Goal: Information Seeking & Learning: Learn about a topic

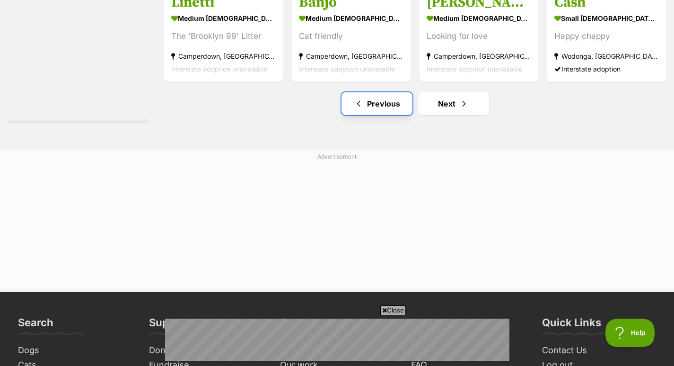
click at [359, 100] on span "Previous page" at bounding box center [358, 103] width 9 height 11
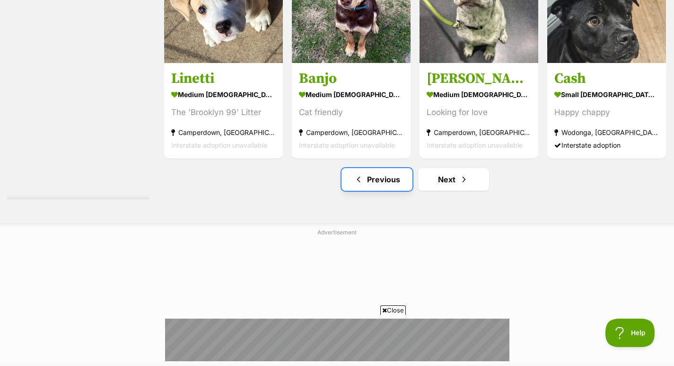
click at [360, 176] on span "Previous page" at bounding box center [358, 179] width 9 height 11
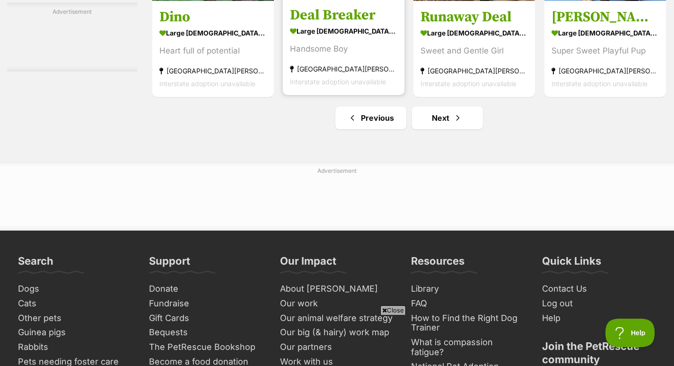
scroll to position [4337, 0]
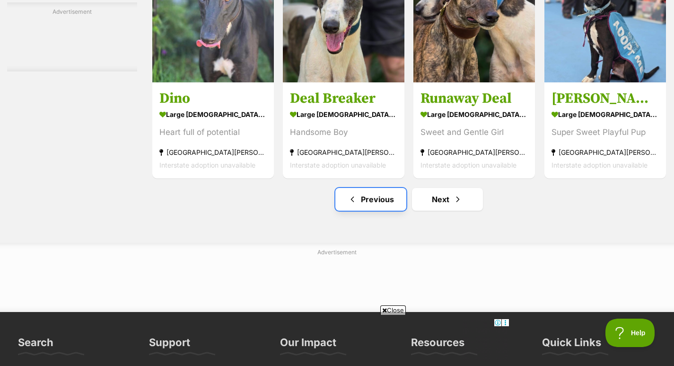
click at [357, 200] on span "Previous page" at bounding box center [352, 199] width 9 height 11
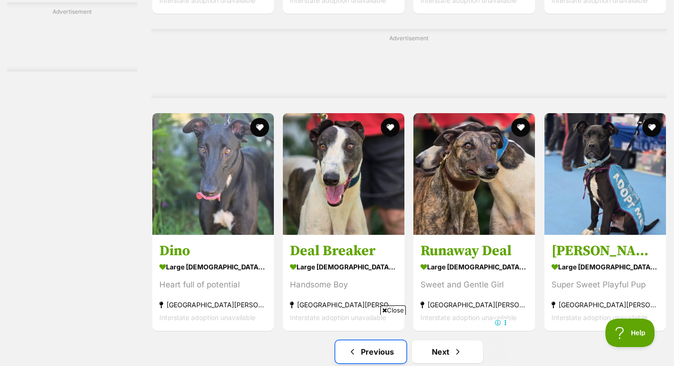
scroll to position [0, 0]
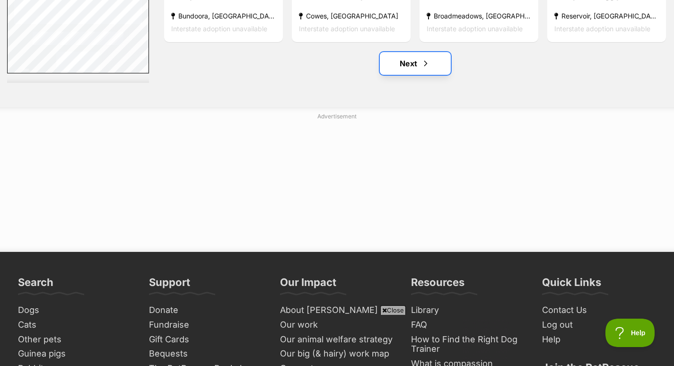
click at [427, 61] on span "Next page" at bounding box center [425, 63] width 9 height 11
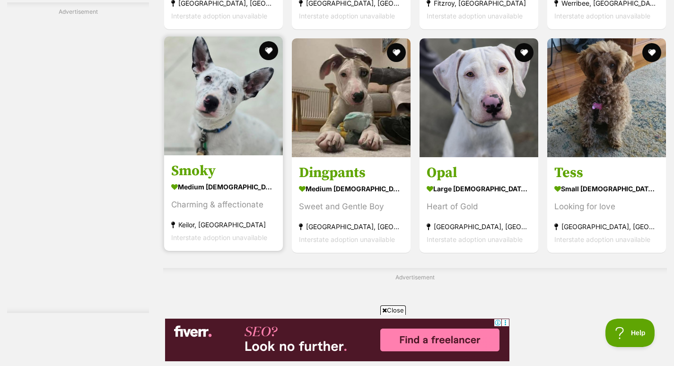
click at [207, 170] on h3 "Smoky" at bounding box center [223, 171] width 105 height 18
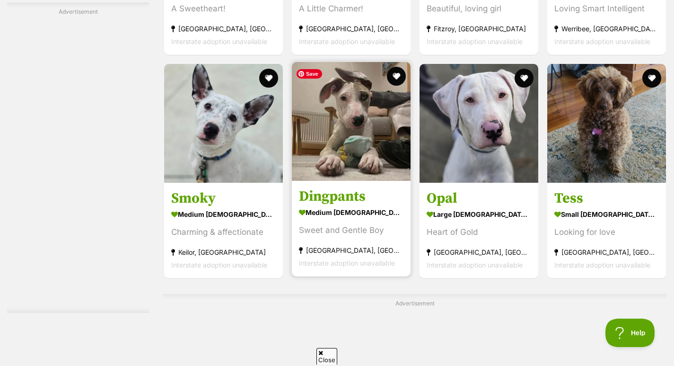
click at [363, 181] on img at bounding box center [351, 121] width 119 height 119
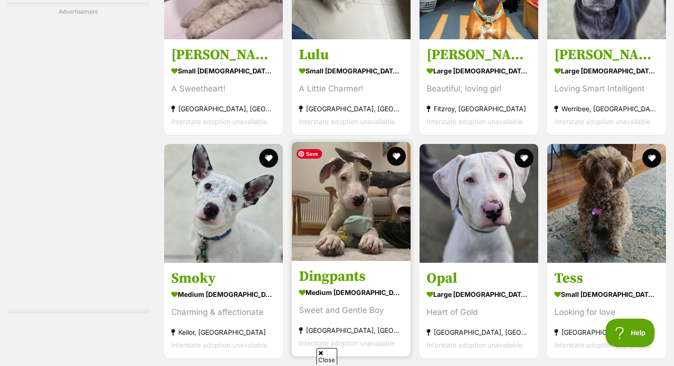
click at [346, 221] on img at bounding box center [351, 201] width 119 height 119
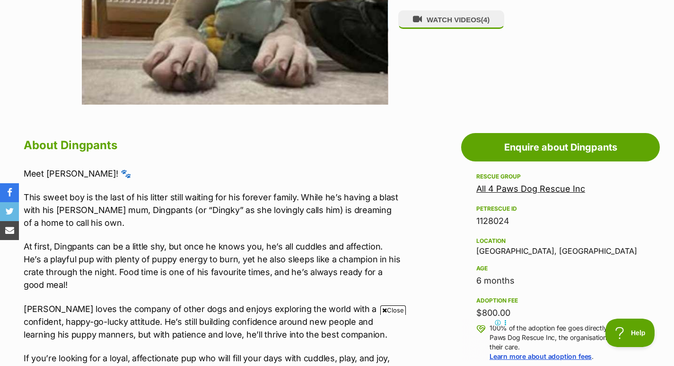
scroll to position [195, 0]
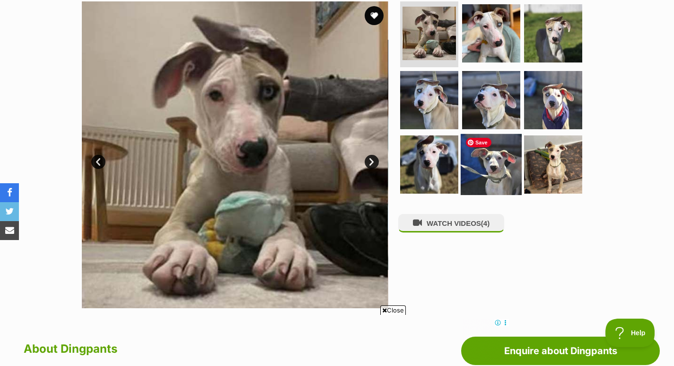
click at [472, 170] on img at bounding box center [491, 164] width 61 height 61
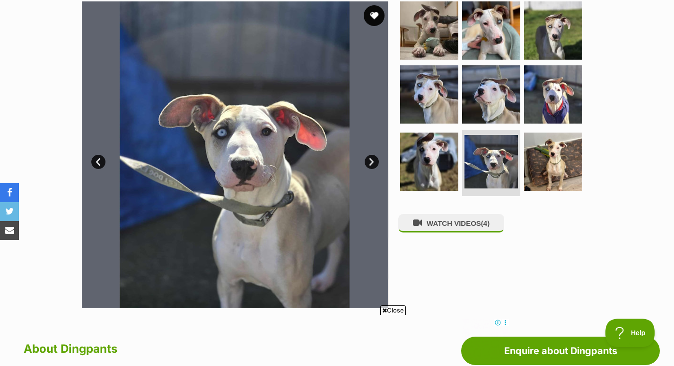
click at [375, 12] on button "favourite" at bounding box center [374, 15] width 21 height 21
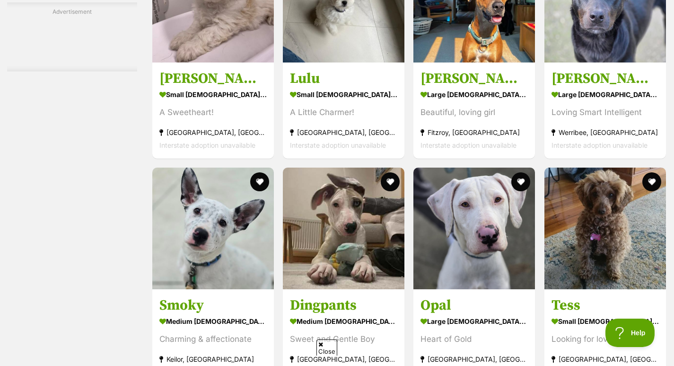
scroll to position [4575, 0]
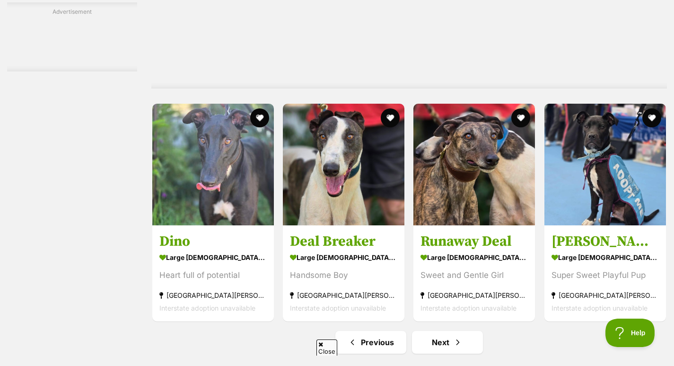
click at [321, 351] on span "Close" at bounding box center [327, 347] width 21 height 17
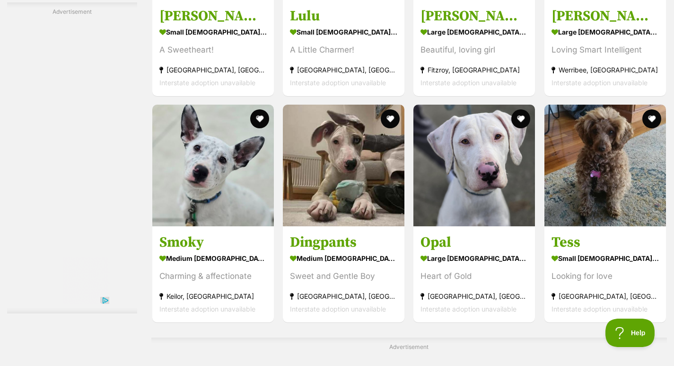
scroll to position [0, 0]
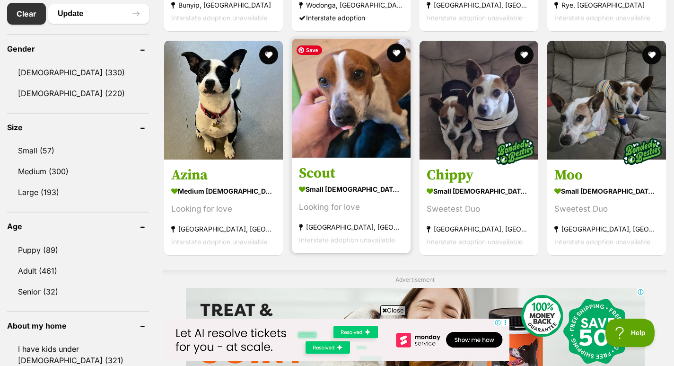
click at [355, 105] on img at bounding box center [351, 98] width 119 height 119
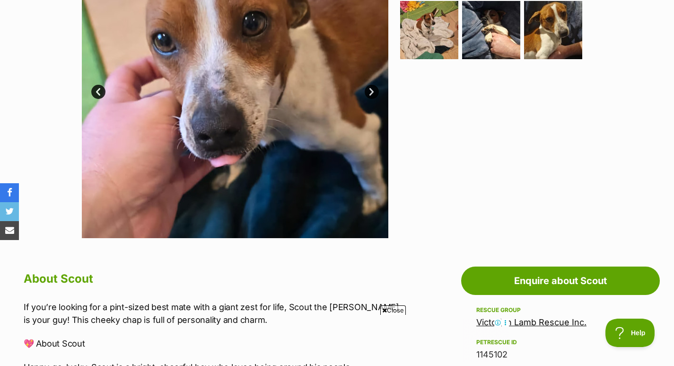
scroll to position [94, 0]
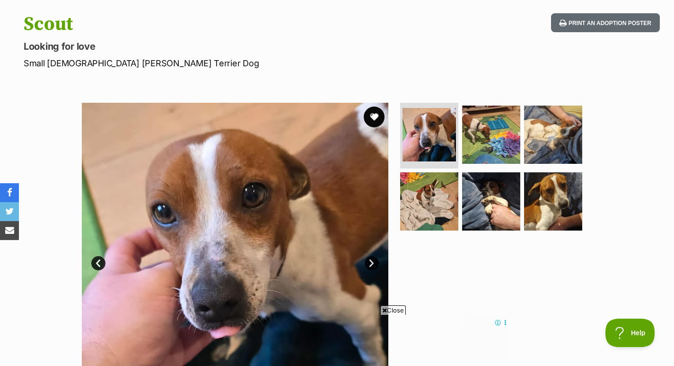
click at [373, 115] on button "favourite" at bounding box center [374, 116] width 21 height 21
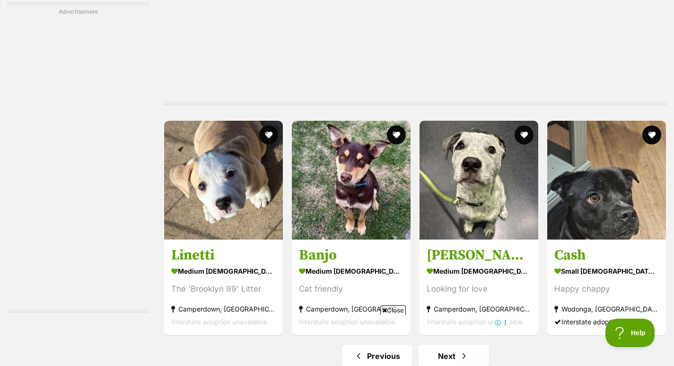
scroll to position [4821, 0]
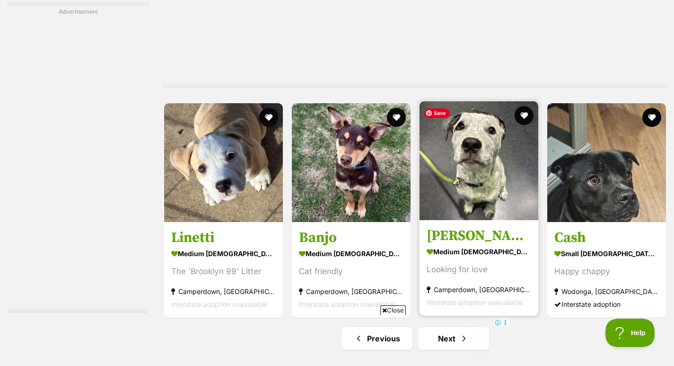
drag, startPoint x: 467, startPoint y: 176, endPoint x: 463, endPoint y: 171, distance: 6.0
click at [467, 176] on img at bounding box center [479, 160] width 119 height 119
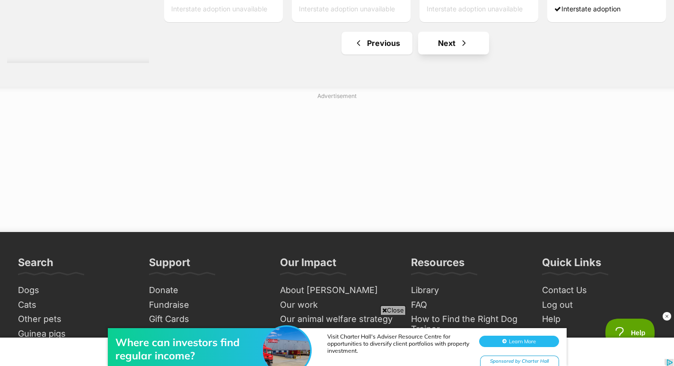
scroll to position [5116, 0]
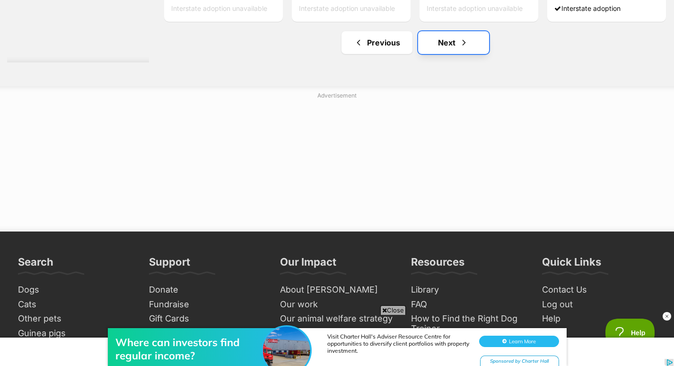
click at [459, 41] on link "Next" at bounding box center [453, 42] width 71 height 23
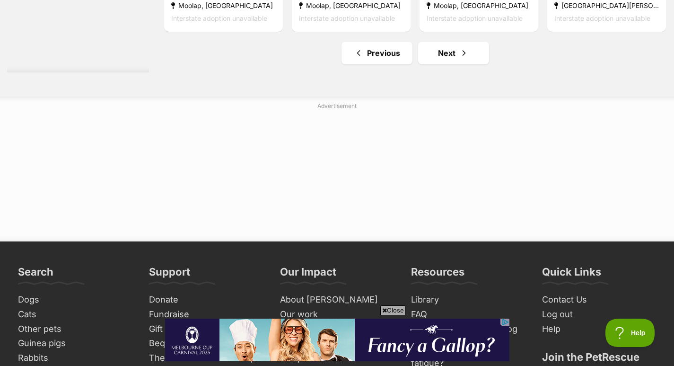
scroll to position [5047, 0]
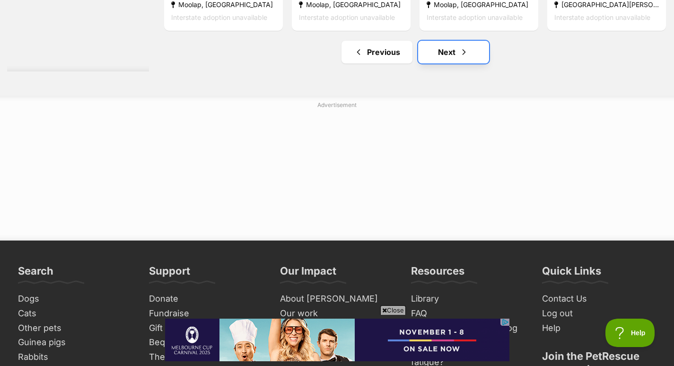
click at [462, 53] on span "Next page" at bounding box center [463, 51] width 9 height 11
